Goal: Task Accomplishment & Management: Complete application form

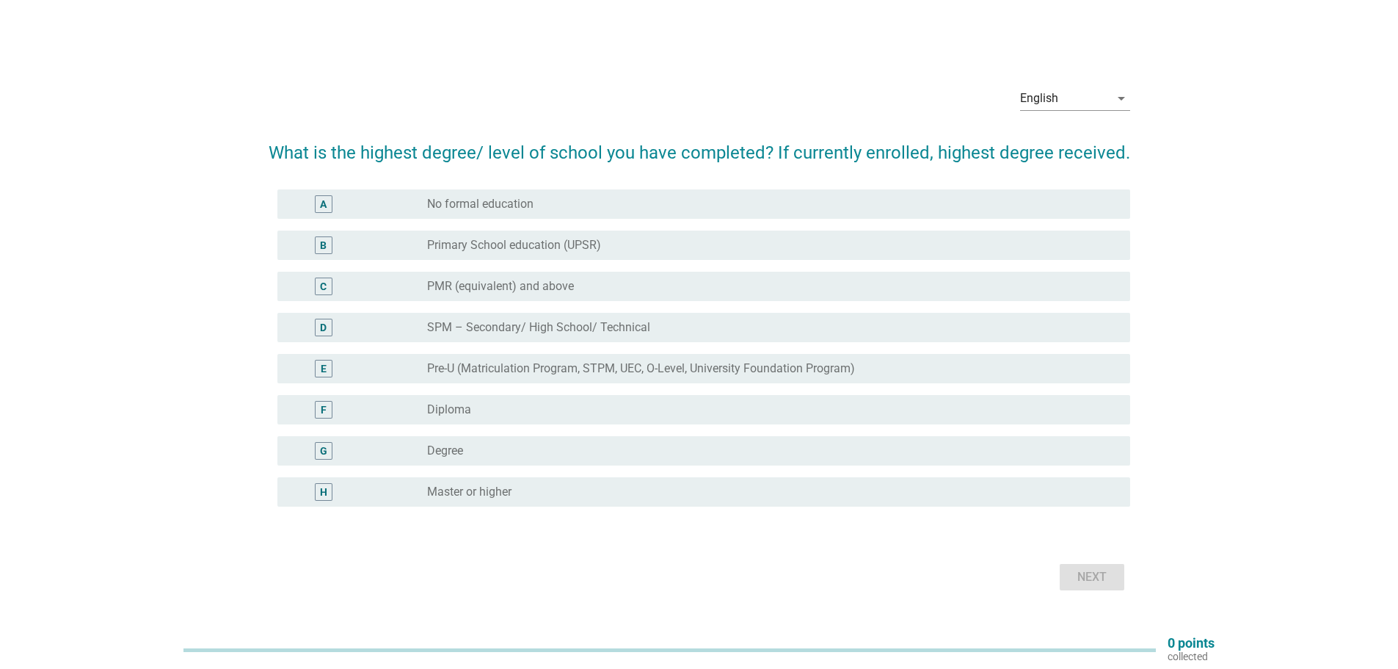
click at [644, 443] on div "radio_button_unchecked Degree" at bounding box center [767, 450] width 680 height 15
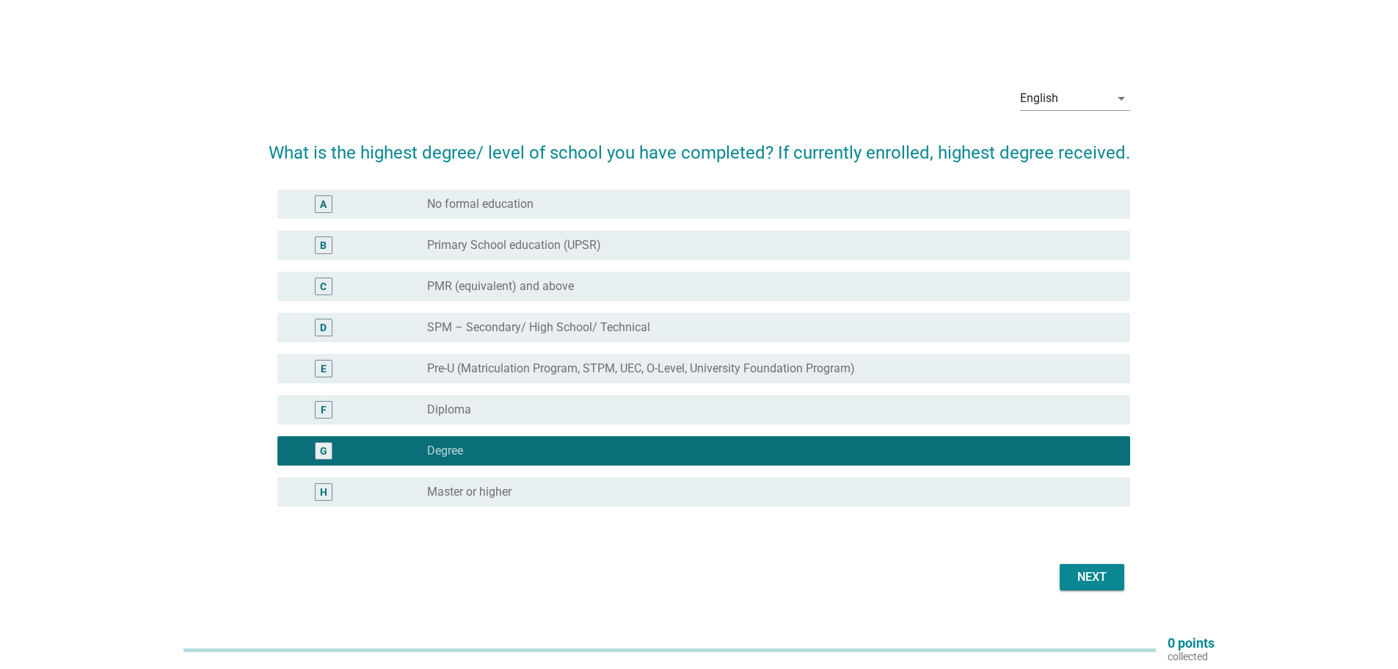
click at [1098, 572] on div "Next" at bounding box center [1091, 577] width 41 height 18
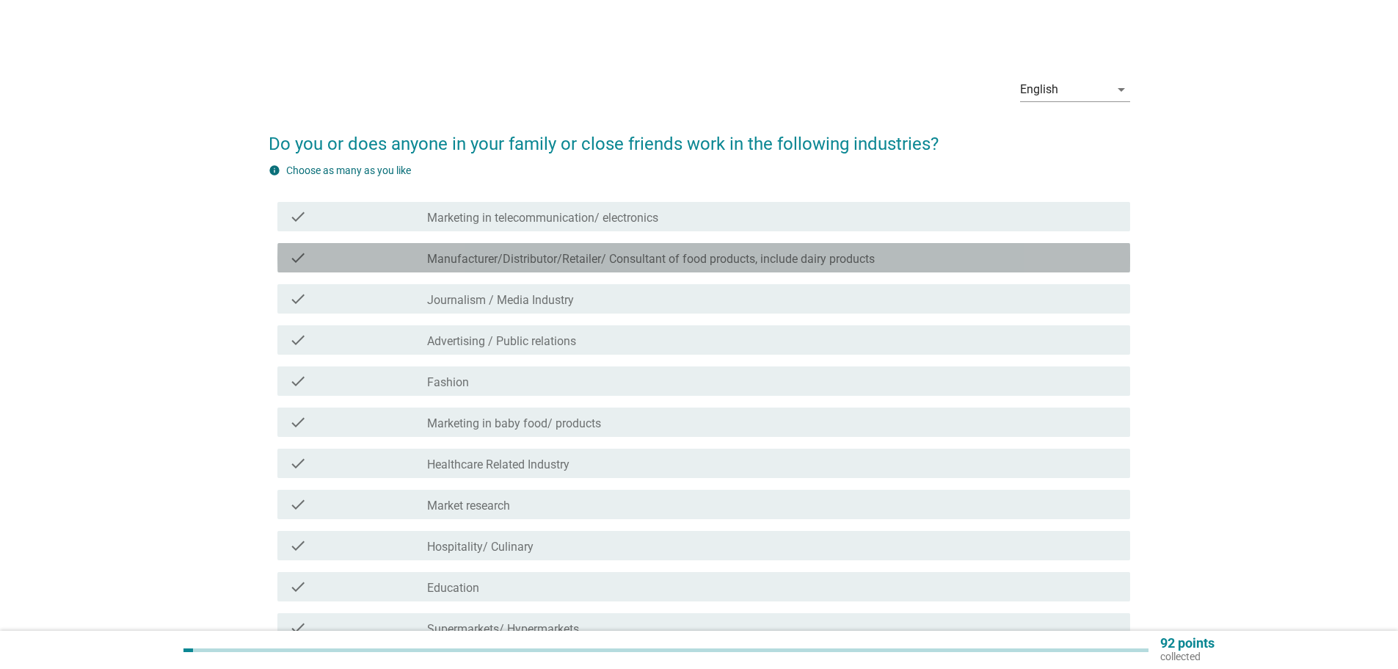
click at [671, 261] on label "Manufacturer/Distributor/Retailer/ Consultant of food products, include dairy p…" at bounding box center [651, 259] width 448 height 15
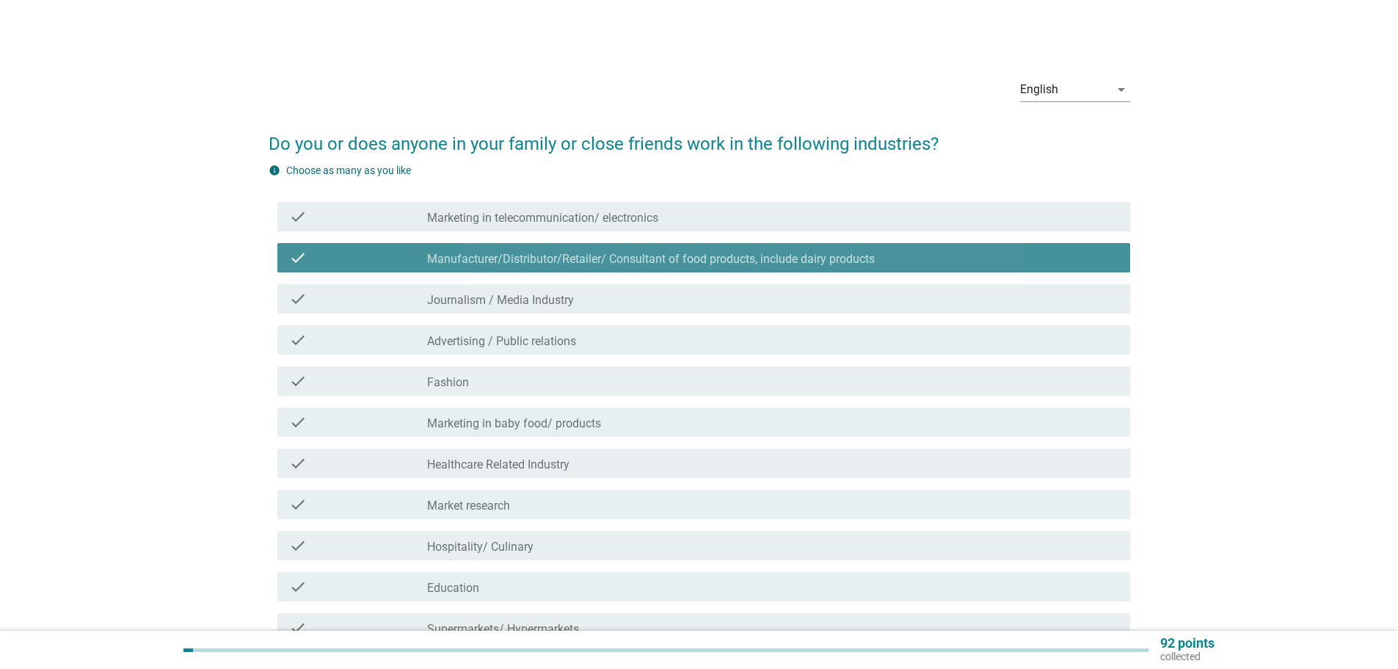
click at [671, 261] on label "Manufacturer/Distributor/Retailer/ Consultant of food products, include dairy p…" at bounding box center [651, 259] width 448 height 15
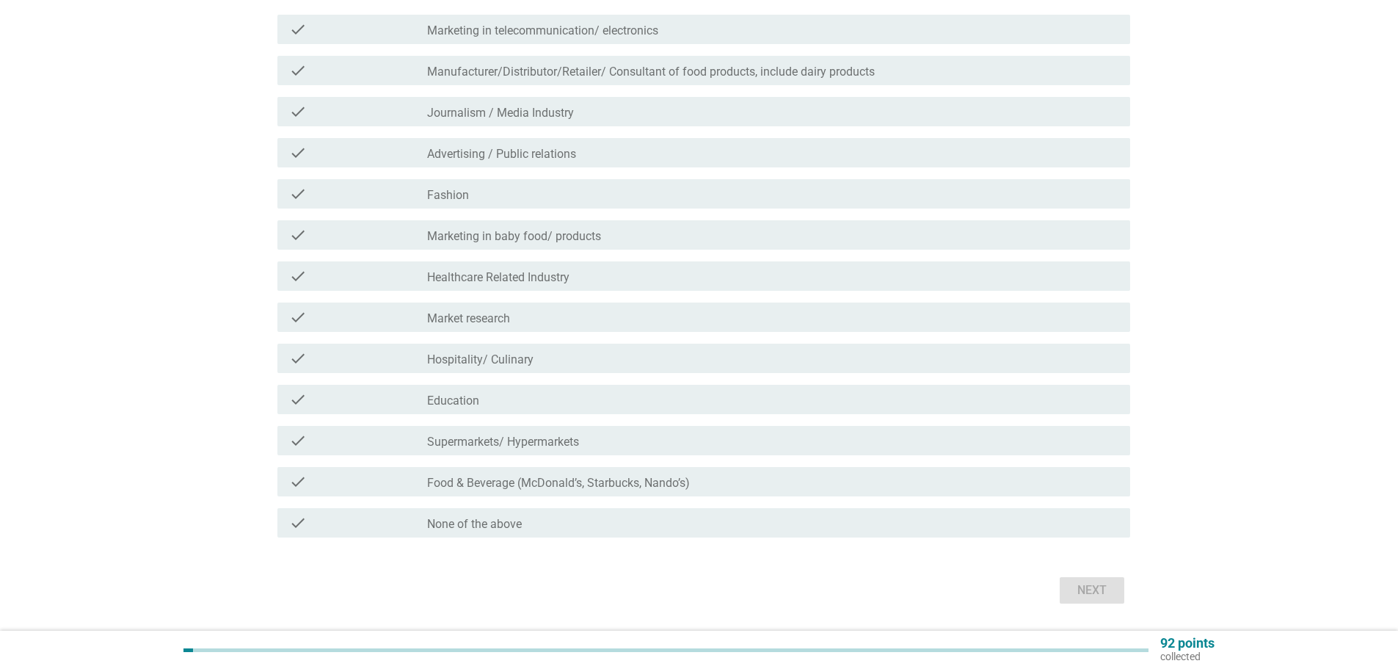
scroll to position [220, 0]
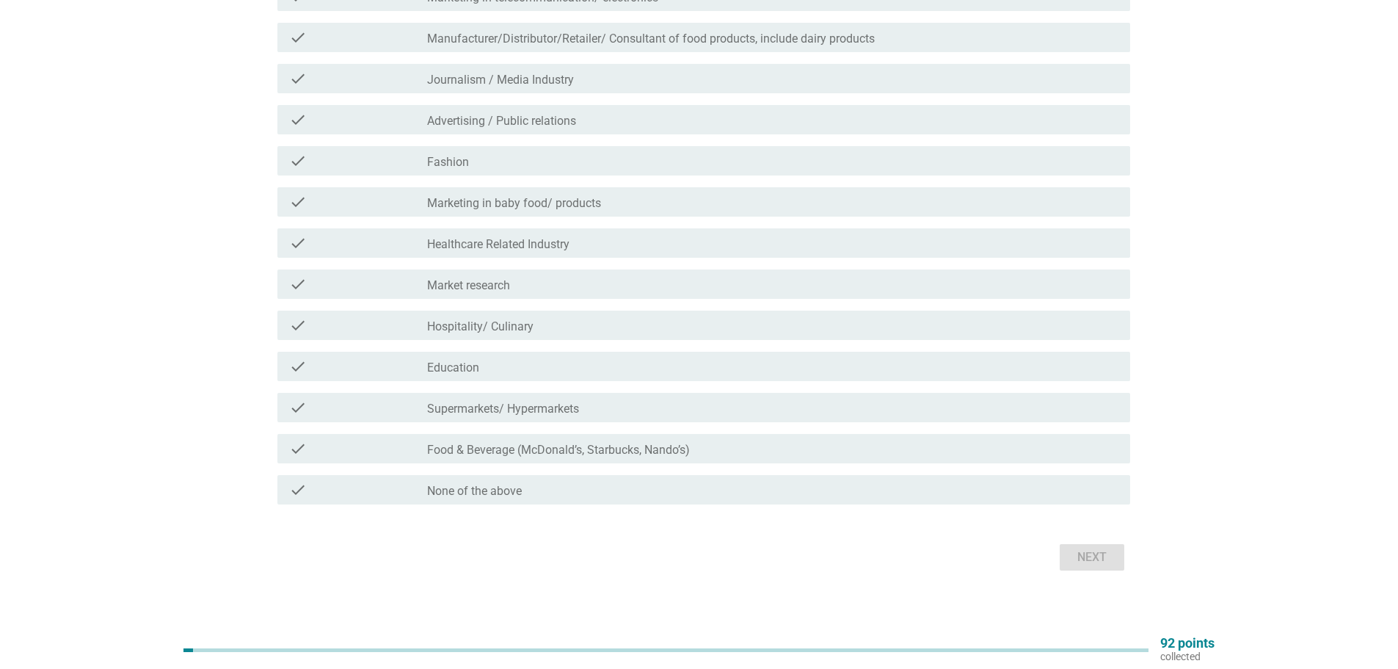
click at [711, 489] on div "check_box_outline_blank None of the above" at bounding box center [772, 490] width 691 height 18
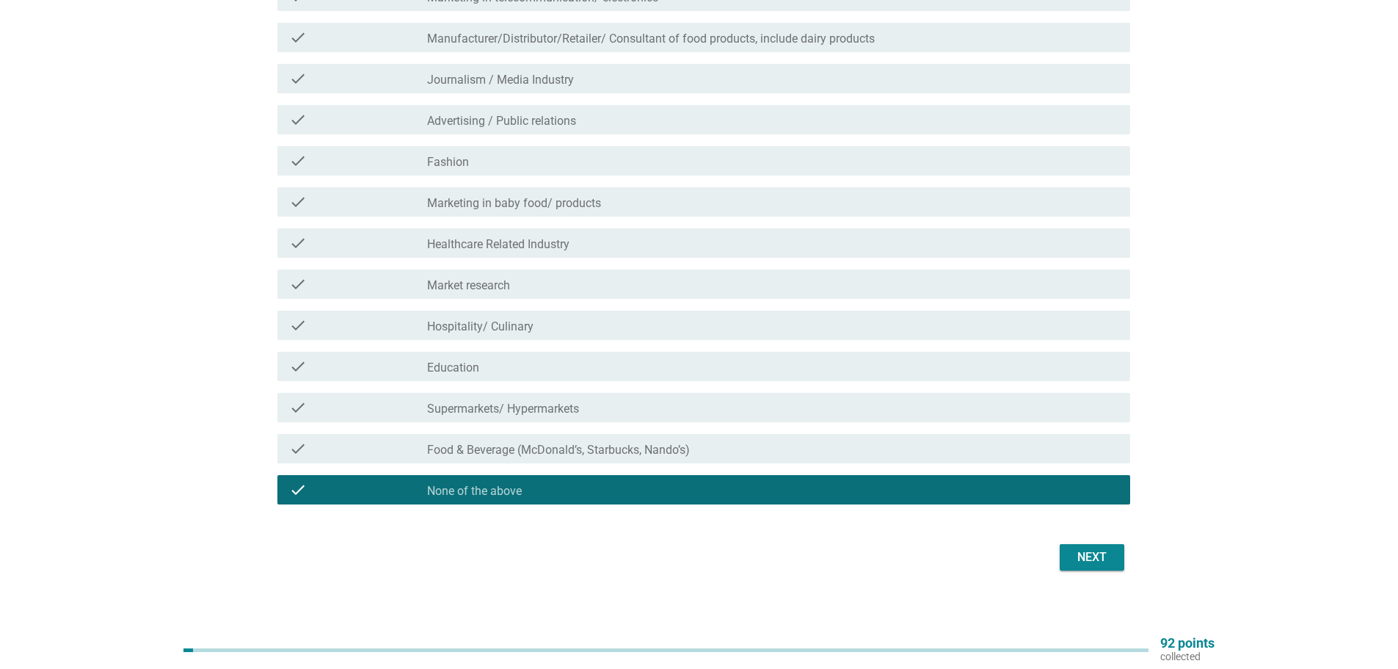
click at [1071, 555] on div "Next" at bounding box center [1091, 557] width 41 height 18
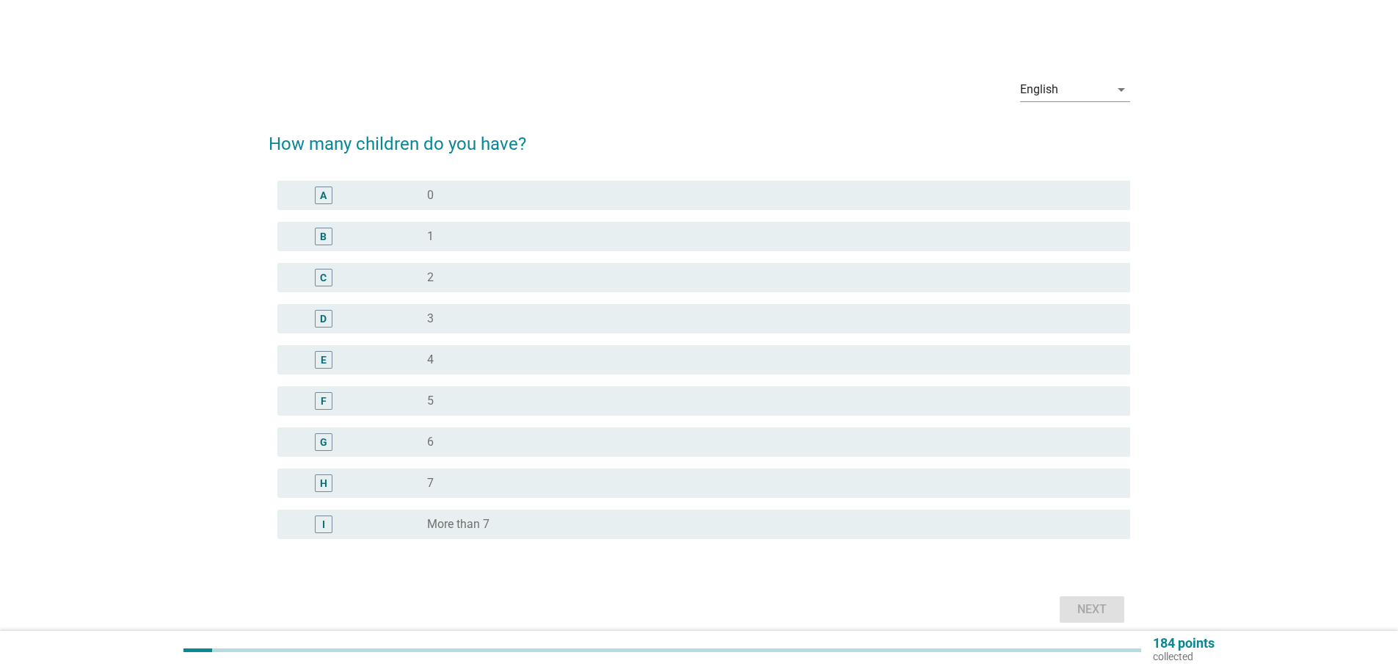
click at [654, 199] on div "radio_button_unchecked 0" at bounding box center [767, 195] width 680 height 15
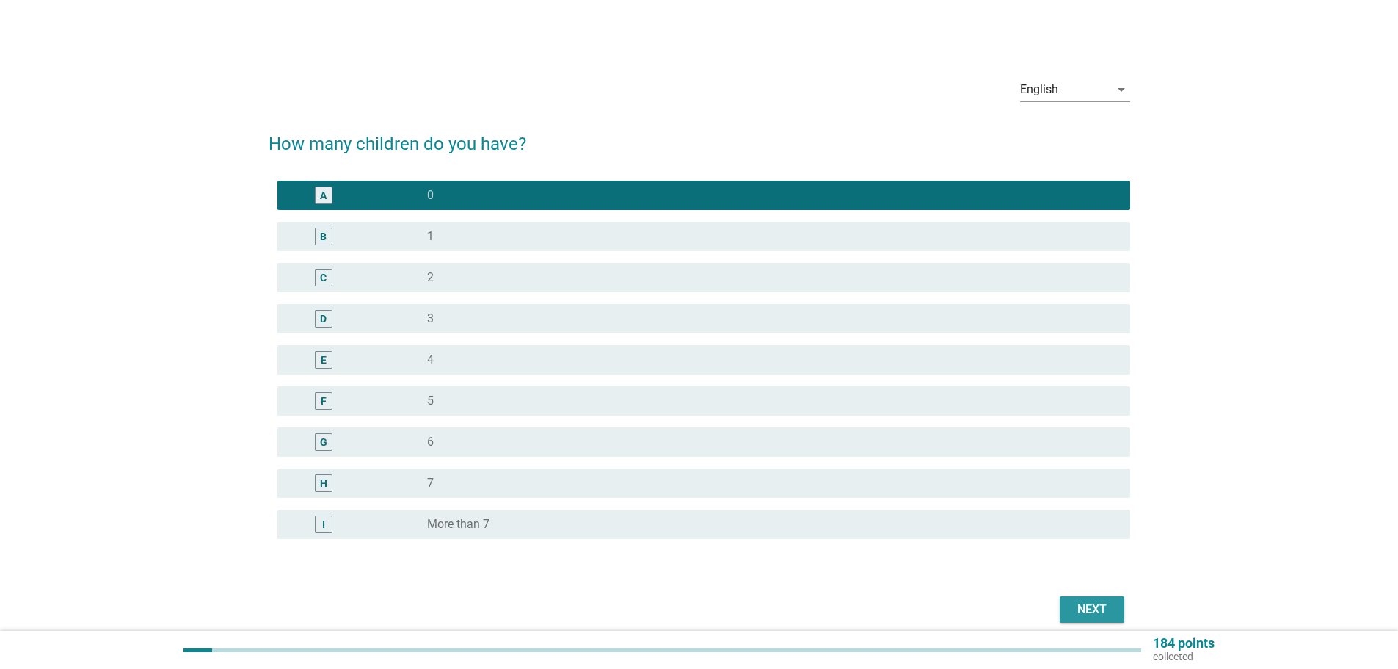
click at [1095, 606] on div "Next" at bounding box center [1091, 609] width 41 height 18
